Goal: Navigation & Orientation: Go to known website

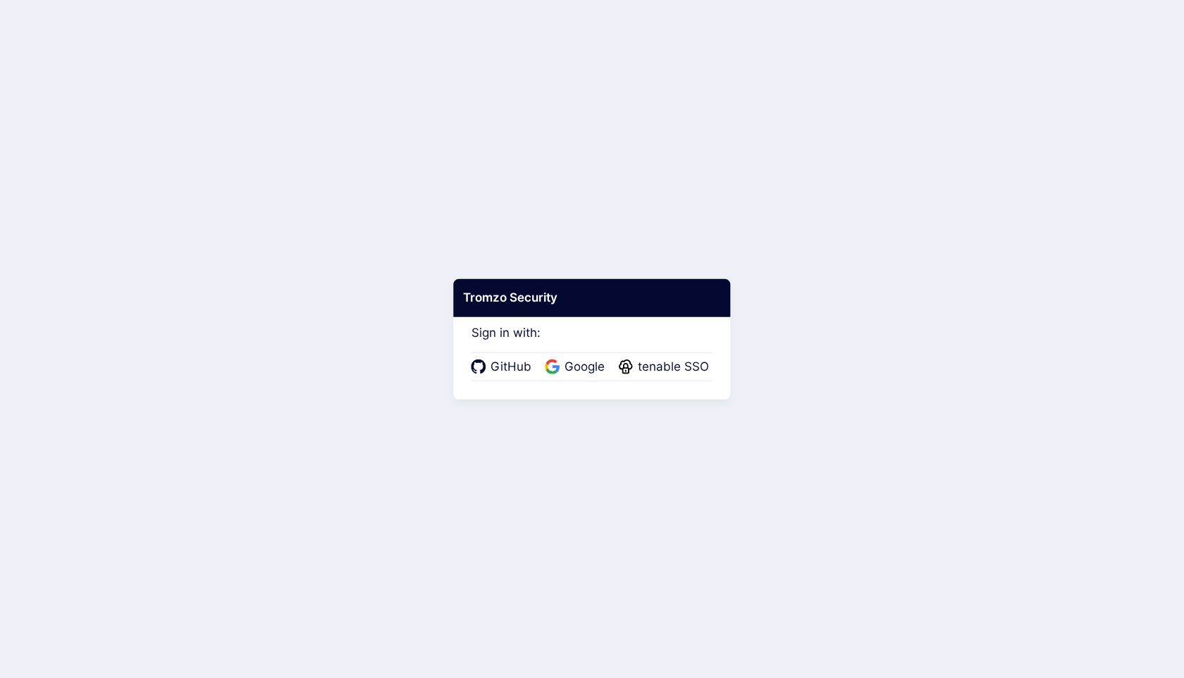
click at [580, 369] on span "Google" at bounding box center [584, 367] width 49 height 18
